Goal: Obtain resource: Obtain resource

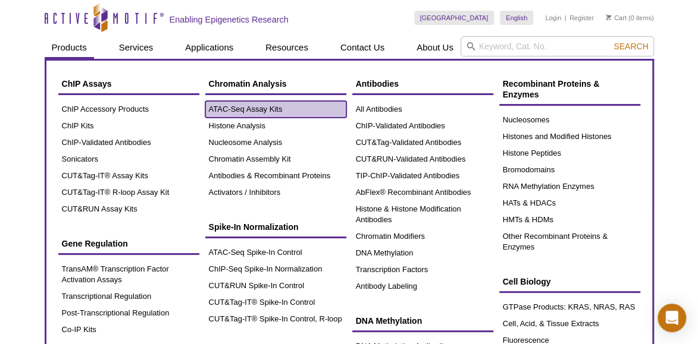
click at [239, 108] on link "ATAC-Seq Assay Kits" at bounding box center [275, 109] width 141 height 17
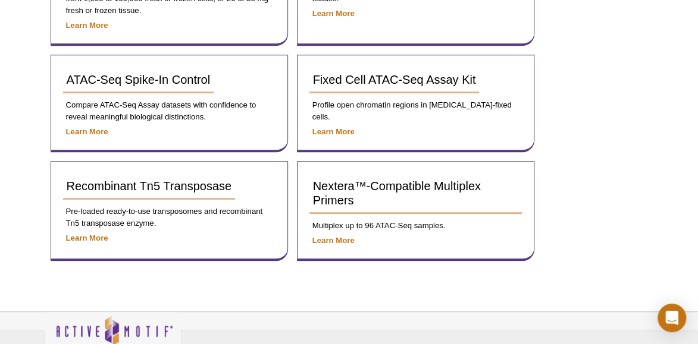
scroll to position [270, 0]
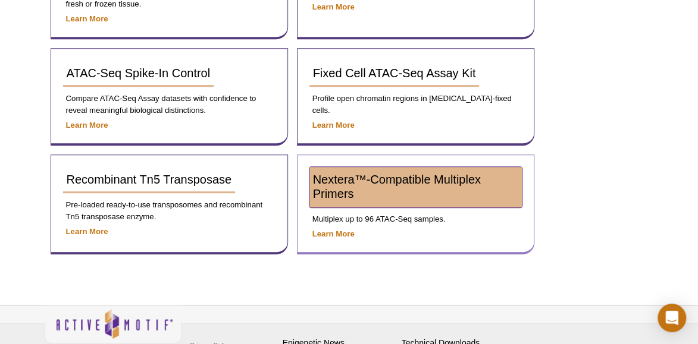
click at [334, 179] on span "Nextera™-Compatible Multiplex Primers" at bounding box center [397, 186] width 168 height 27
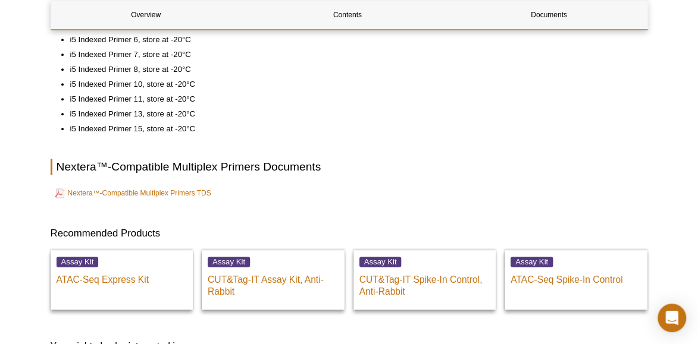
scroll to position [643, 0]
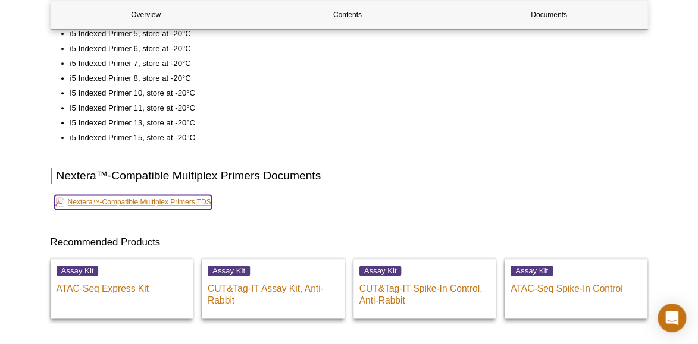
click at [117, 209] on link "Nextera™-Compatible Multiplex Primers TDS" at bounding box center [133, 202] width 156 height 14
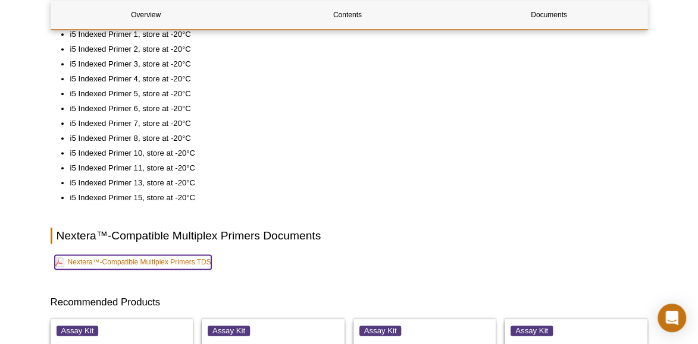
scroll to position [583, 0]
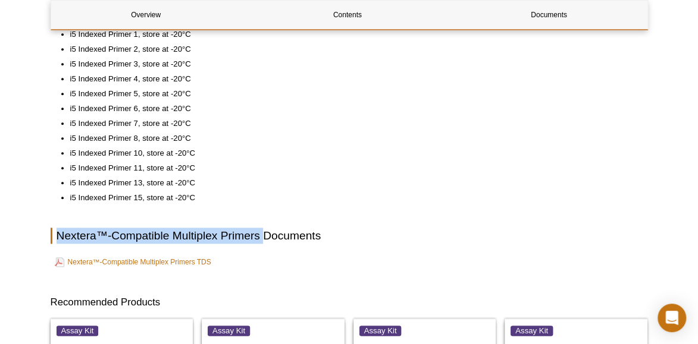
drag, startPoint x: 57, startPoint y: 253, endPoint x: 262, endPoint y: 256, distance: 205.2
click at [262, 244] on h2 "Nextera™-Compatible Multiplex Primers Documents" at bounding box center [349, 236] width 597 height 16
copy h2 "Nextera™-Compatible Multiplex Primers"
